Goal: Register for event/course

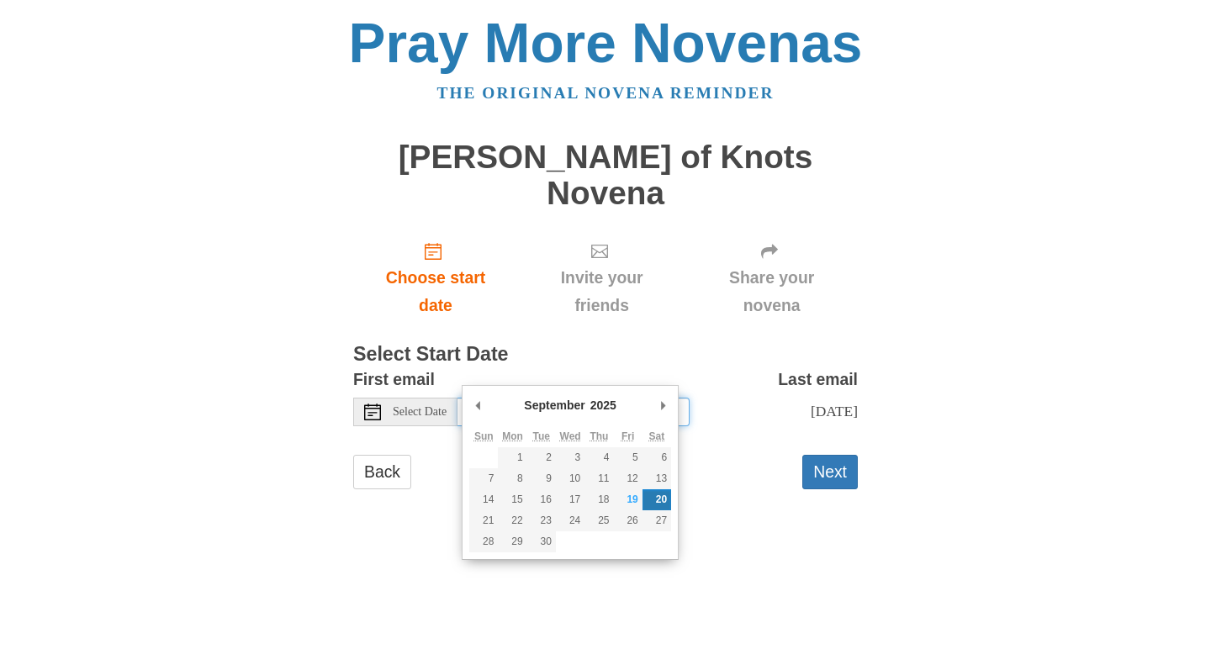
click at [535, 398] on input "Saturday, September 20th" at bounding box center [573, 412] width 232 height 29
type input "Friday, September 19th"
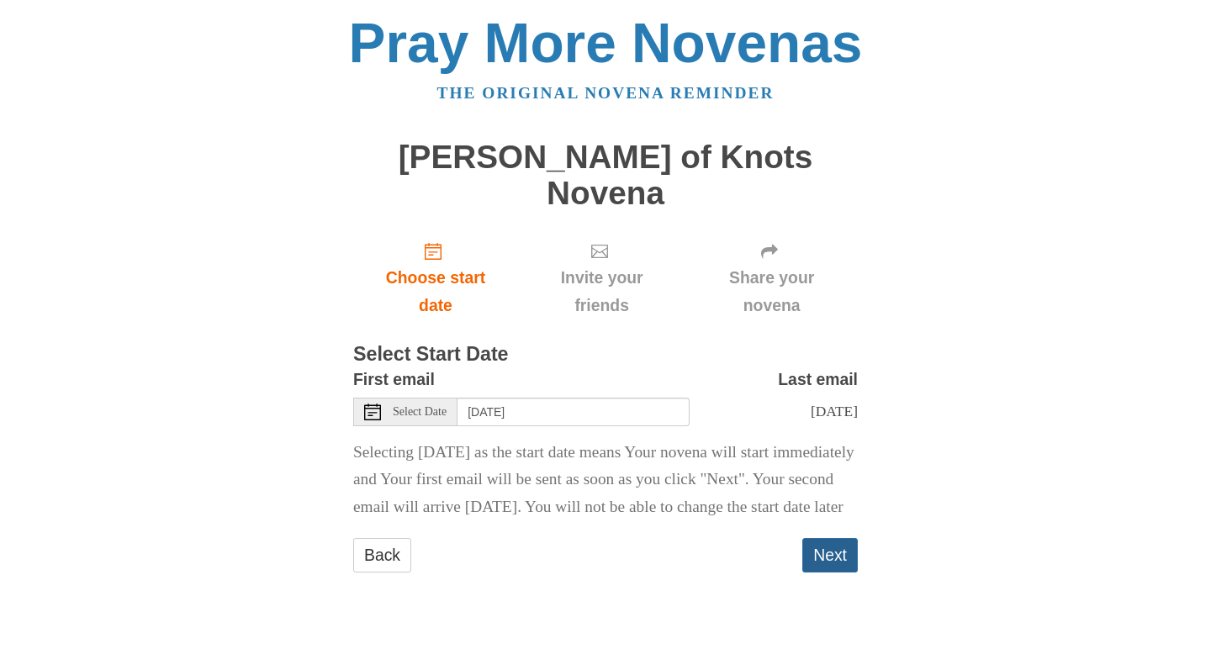
click at [819, 539] on button "Next" at bounding box center [830, 555] width 56 height 34
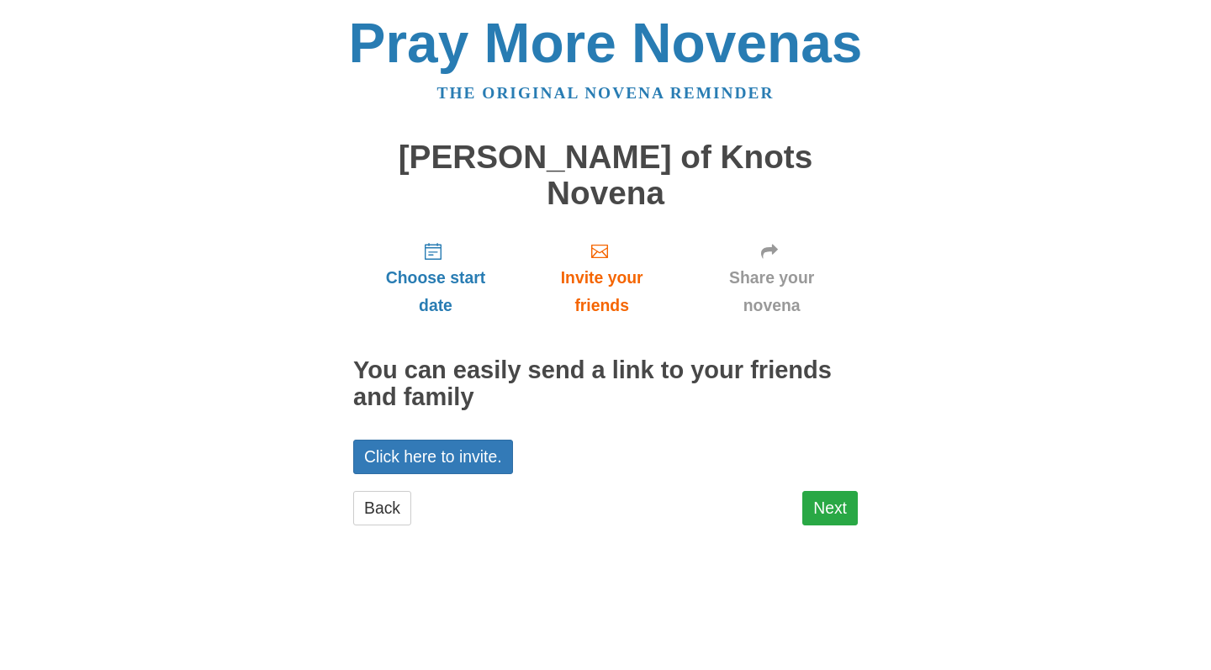
click at [839, 491] on link "Next" at bounding box center [830, 508] width 56 height 34
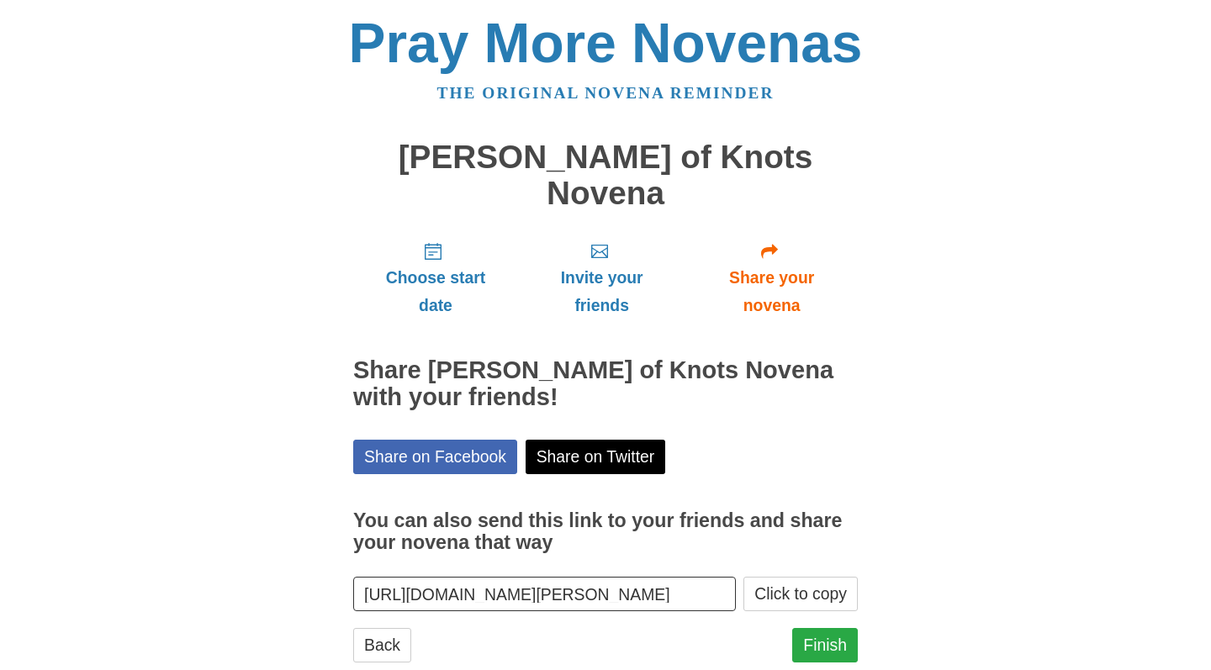
click at [812, 628] on link "Finish" at bounding box center [825, 645] width 66 height 34
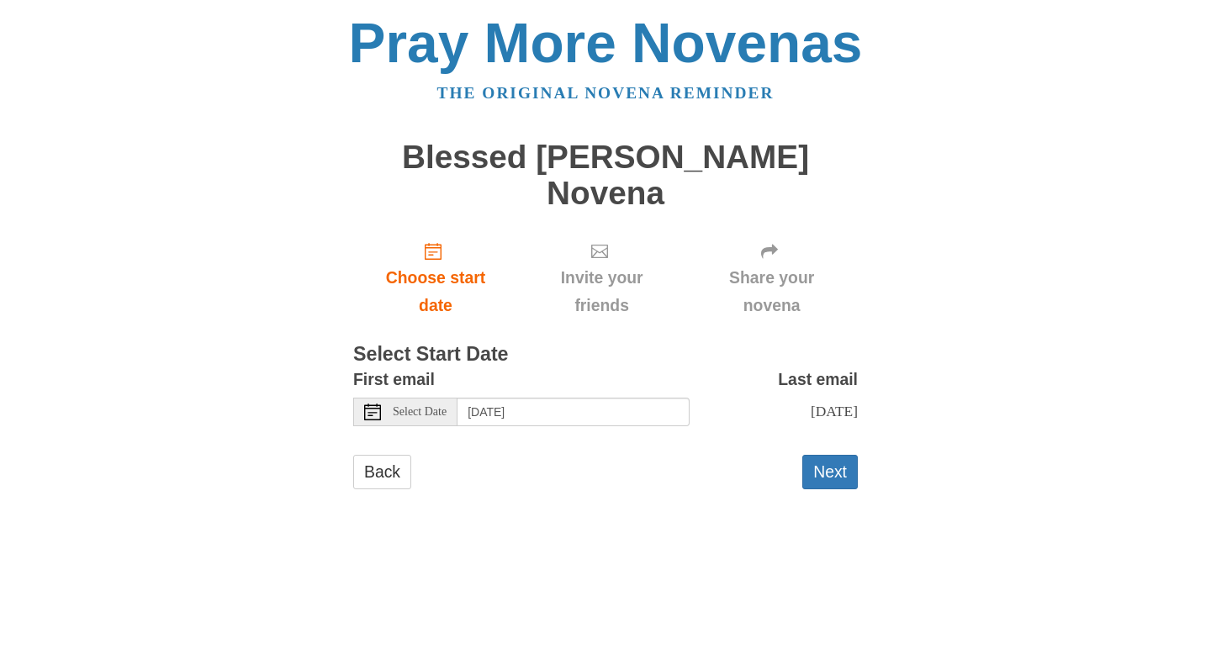
click at [420, 406] on span "Select Date" at bounding box center [420, 412] width 54 height 12
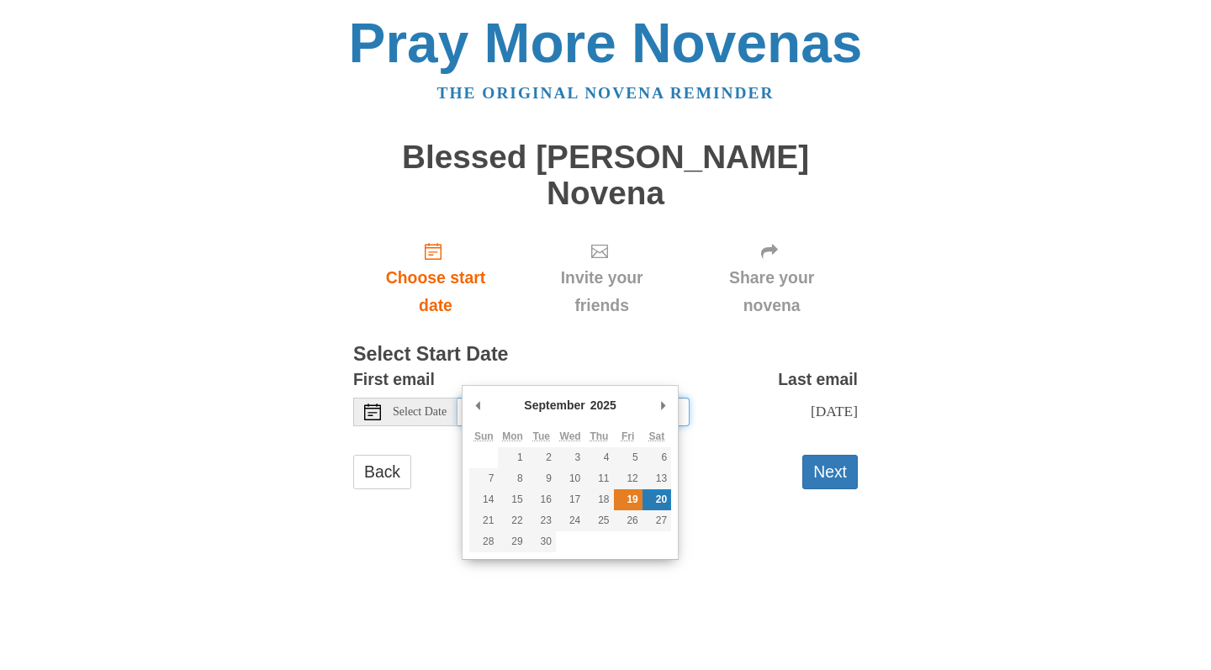
type input "Friday, September 19th"
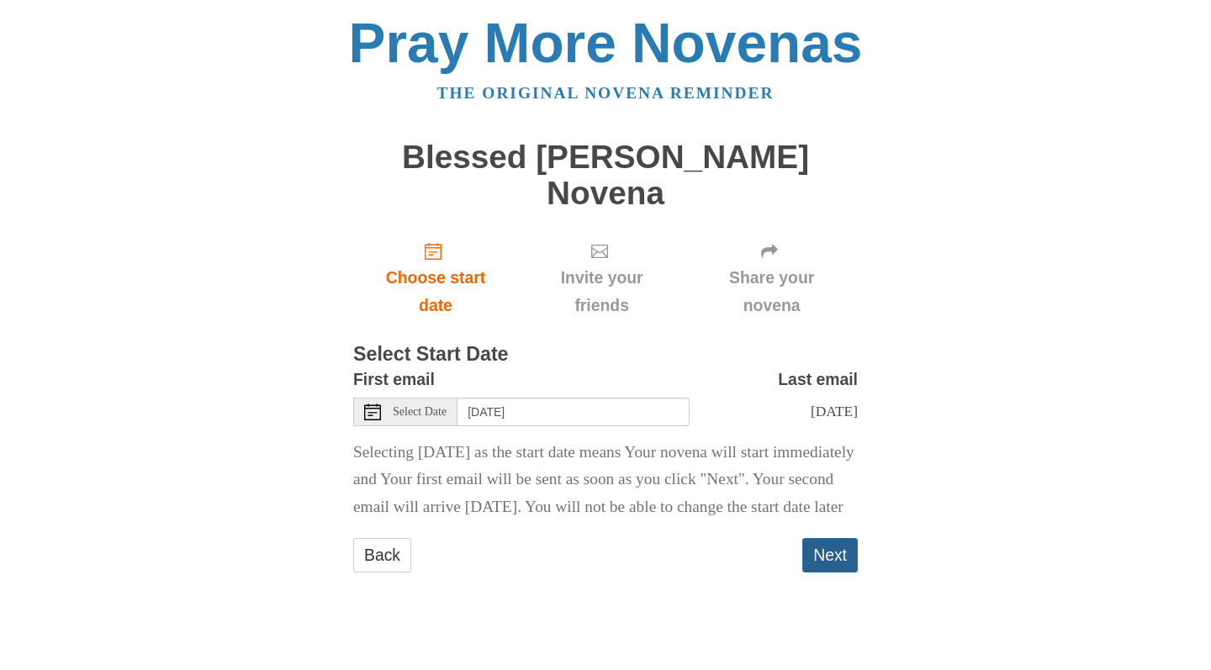
click at [806, 541] on button "Next" at bounding box center [830, 555] width 56 height 34
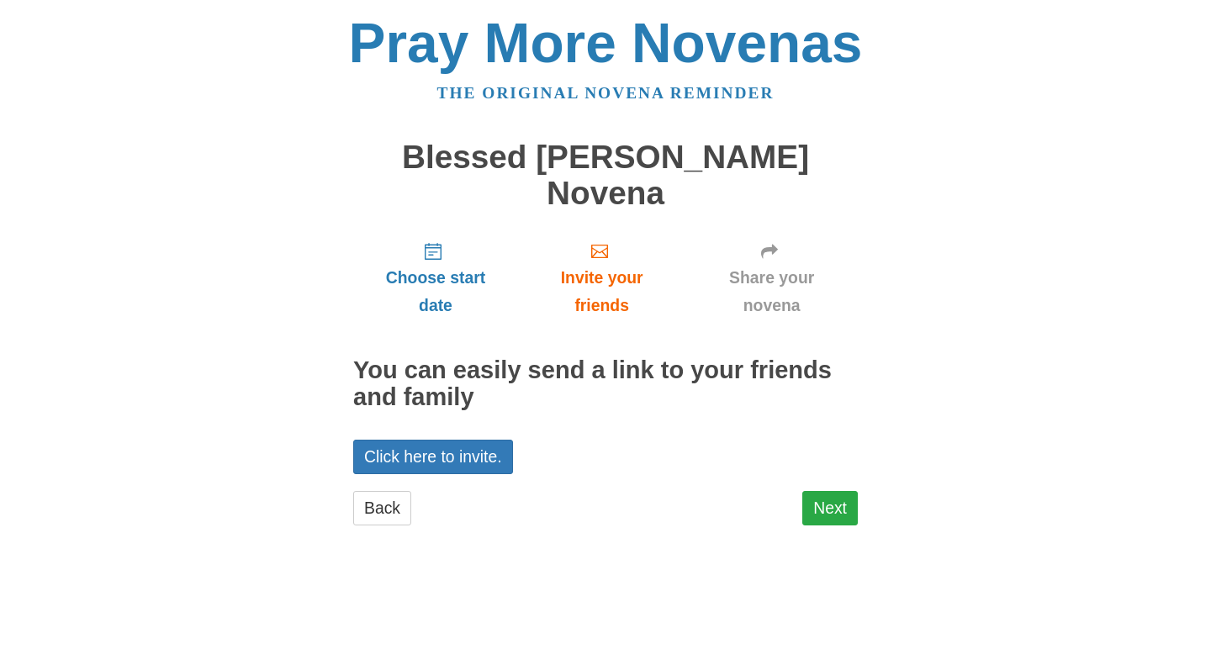
click at [836, 491] on link "Next" at bounding box center [830, 508] width 56 height 34
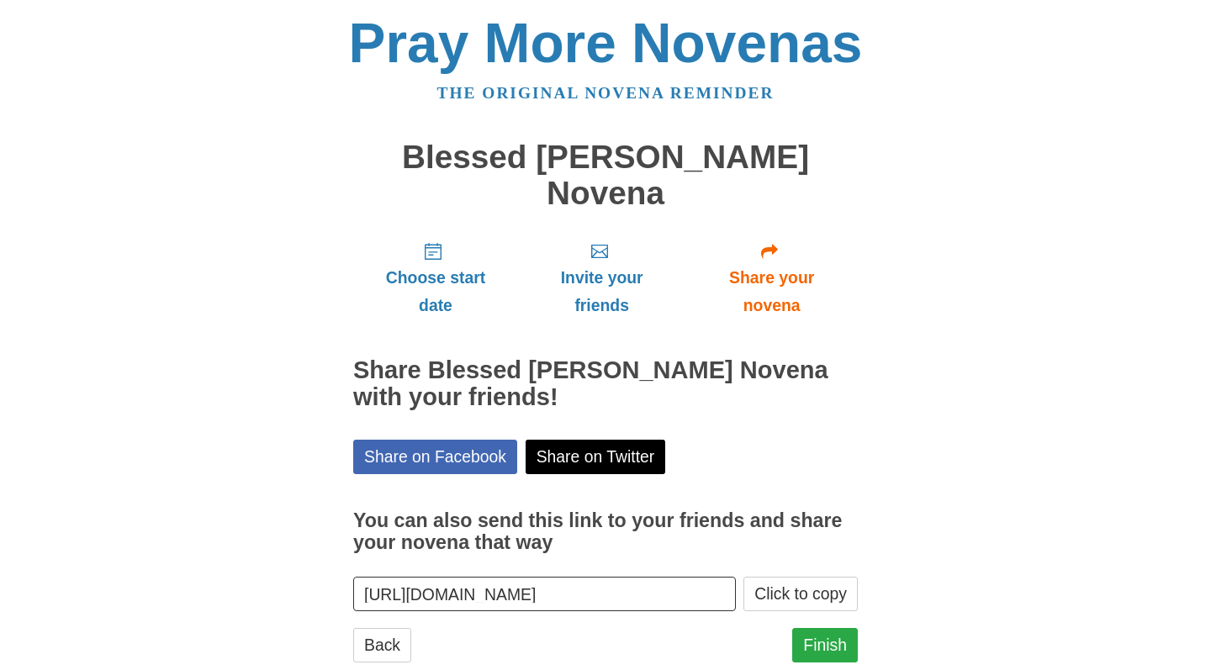
click at [827, 628] on link "Finish" at bounding box center [825, 645] width 66 height 34
